Goal: Find contact information: Find contact information

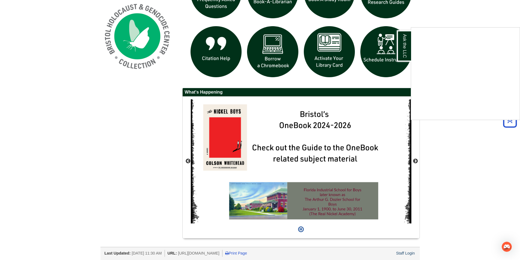
scroll to position [438, 0]
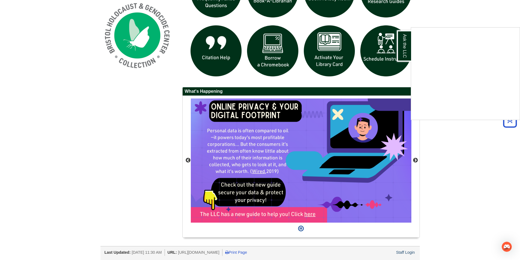
click at [415, 156] on div "Ask the LLC" at bounding box center [260, 130] width 520 height 260
click at [415, 162] on button "Next" at bounding box center [415, 160] width 5 height 5
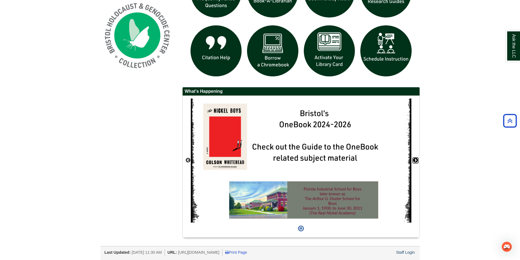
click at [415, 160] on button "Next" at bounding box center [415, 160] width 5 height 5
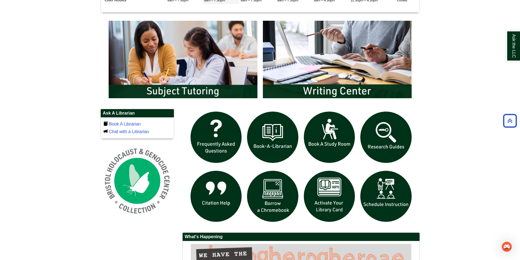
scroll to position [246, 0]
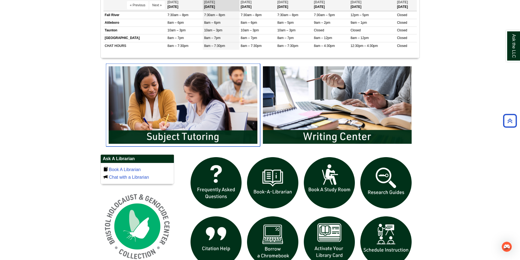
click at [180, 113] on img "slideshow" at bounding box center [183, 105] width 154 height 83
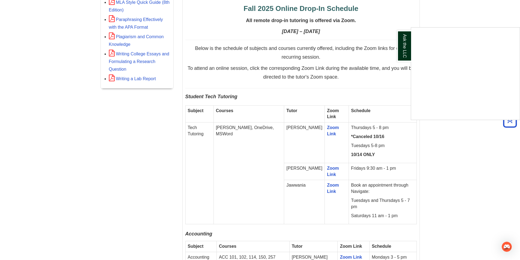
scroll to position [300, 0]
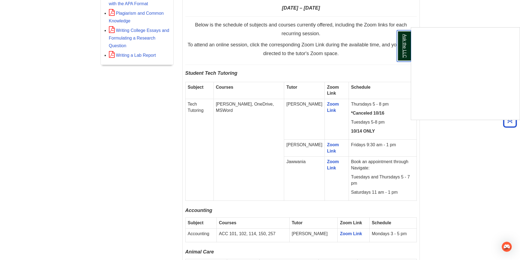
click at [403, 40] on link "Ask the LLC" at bounding box center [404, 45] width 14 height 31
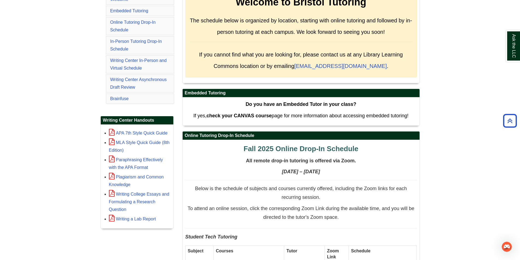
scroll to position [27, 0]
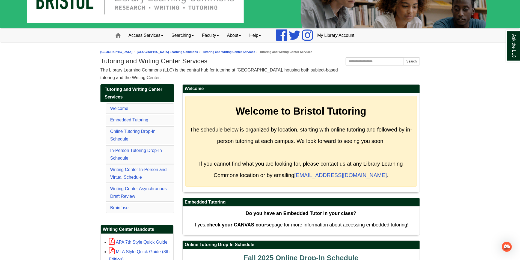
click at [128, 173] on li "Writing Center In-Person and Virtual Schedule" at bounding box center [140, 174] width 68 height 18
click at [129, 170] on link "Writing Center In-Person and Virtual Schedule" at bounding box center [138, 173] width 57 height 12
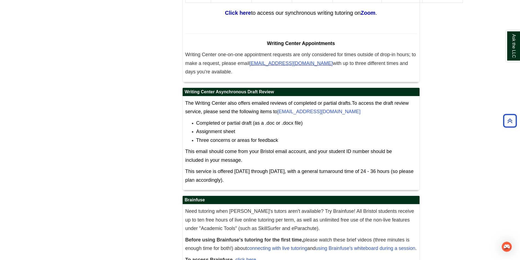
scroll to position [3417, 0]
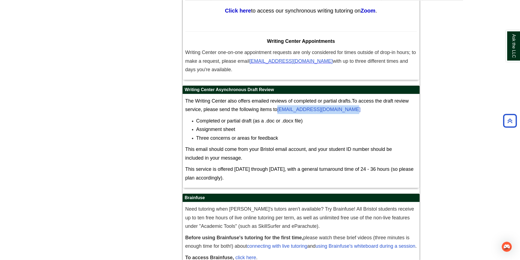
drag, startPoint x: 343, startPoint y: 75, endPoint x: 280, endPoint y: 78, distance: 62.3
click at [280, 97] on p "The Writing Center also offers emailed reviews of completed or partial drafts. …" at bounding box center [300, 105] width 231 height 17
copy link "[EMAIL_ADDRESS][DOMAIN_NAME]"
